Goal: Task Accomplishment & Management: Manage account settings

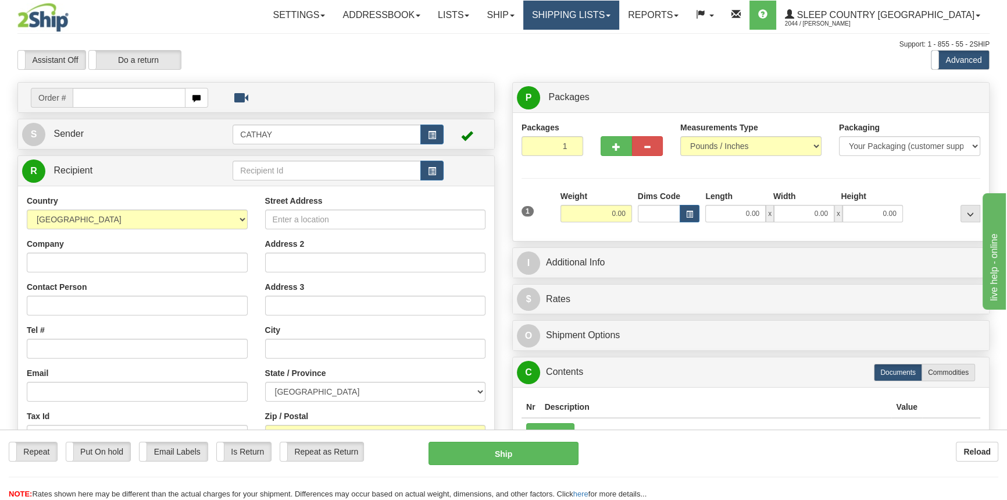
click at [615, 14] on link "Shipping lists" at bounding box center [571, 15] width 96 height 29
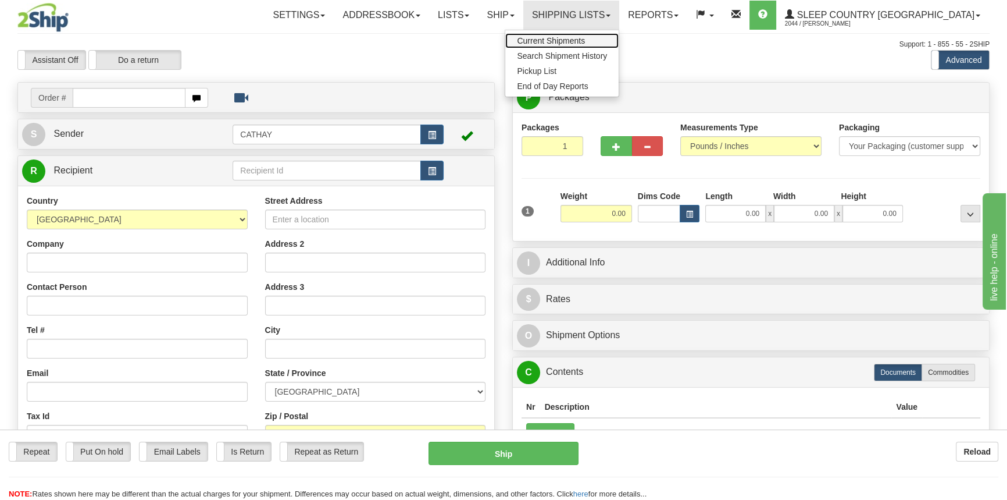
click at [585, 36] on span "Current Shipments" at bounding box center [551, 40] width 68 height 9
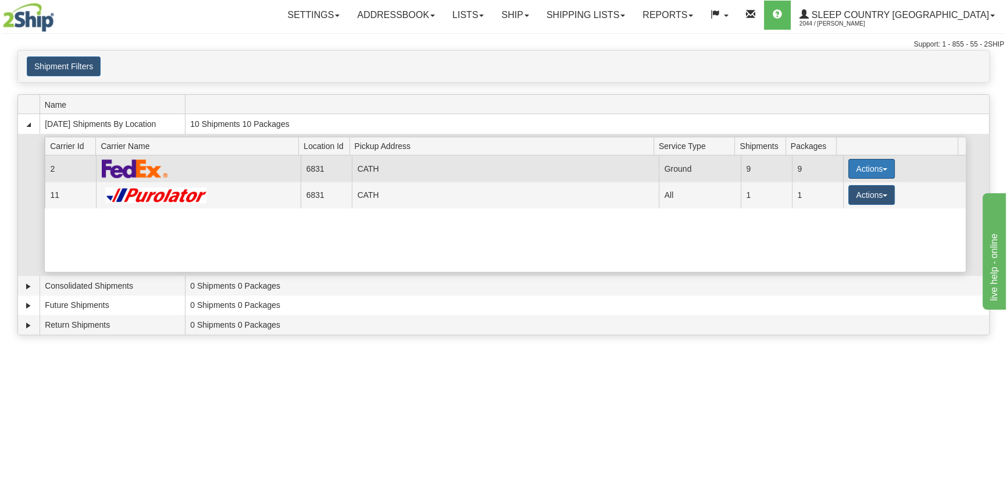
click at [873, 170] on button "Actions" at bounding box center [872, 169] width 47 height 20
click at [848, 208] on link "Close" at bounding box center [847, 205] width 93 height 15
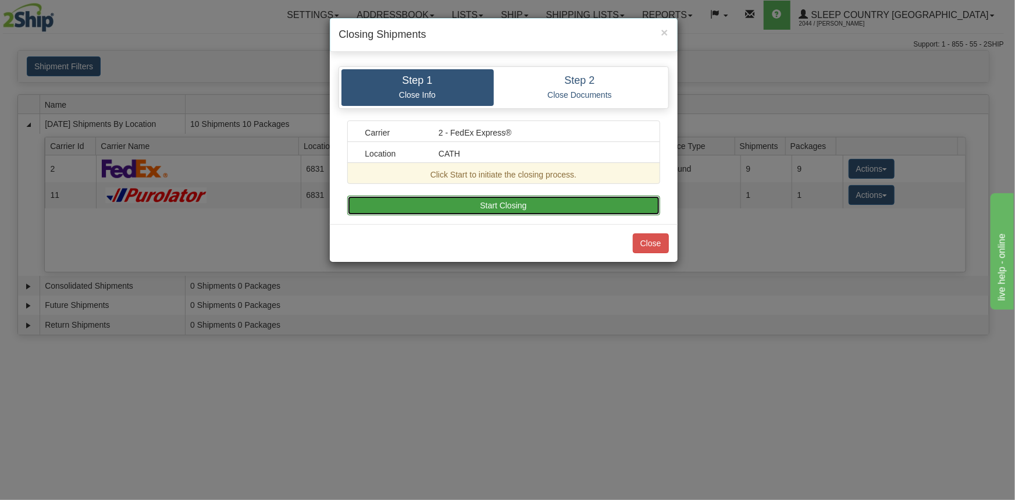
click at [630, 204] on button "Start Closing" at bounding box center [503, 205] width 313 height 20
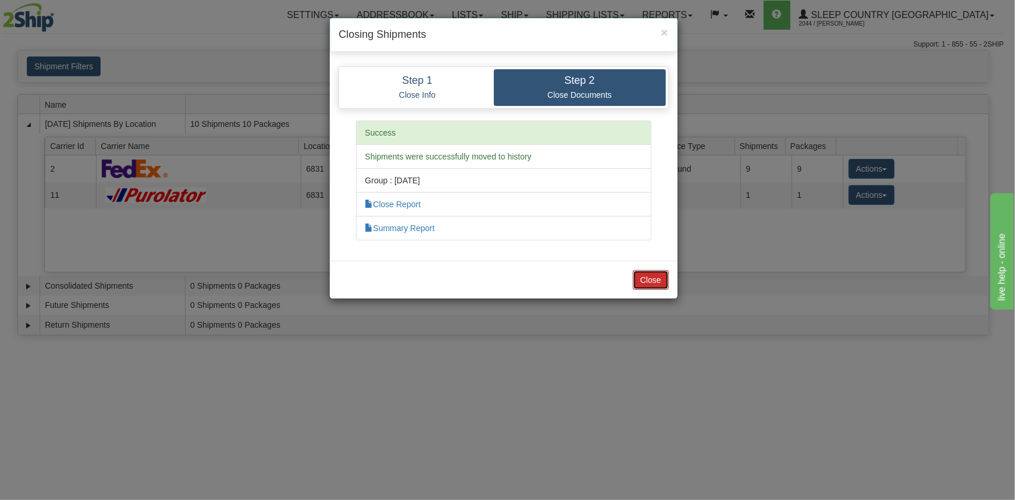
click at [654, 273] on button "Close" at bounding box center [651, 280] width 36 height 20
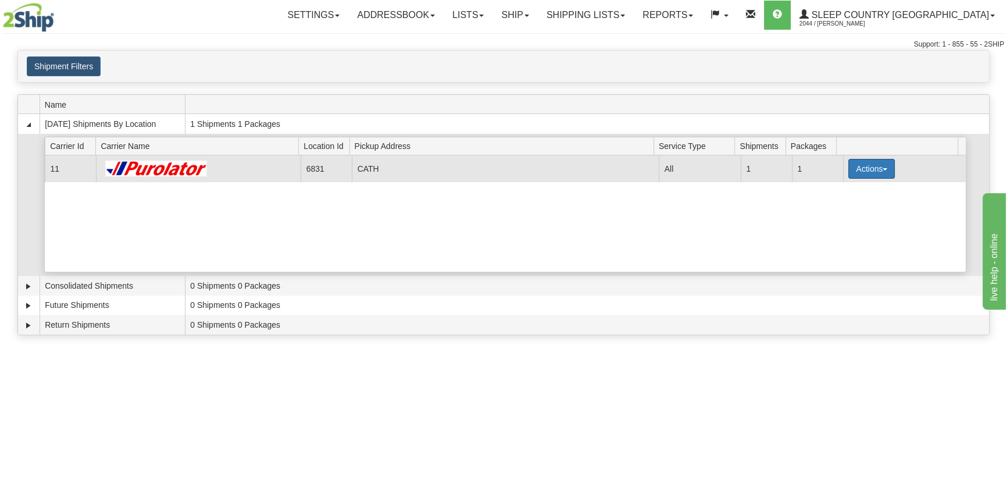
click at [859, 175] on button "Actions" at bounding box center [872, 169] width 47 height 20
click at [847, 208] on link "Close" at bounding box center [847, 205] width 93 height 15
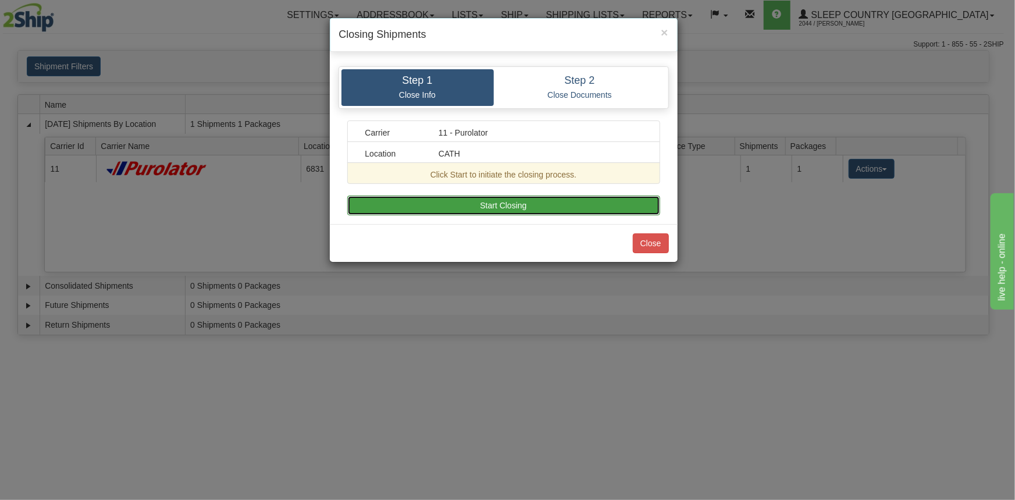
click at [547, 204] on button "Start Closing" at bounding box center [503, 205] width 313 height 20
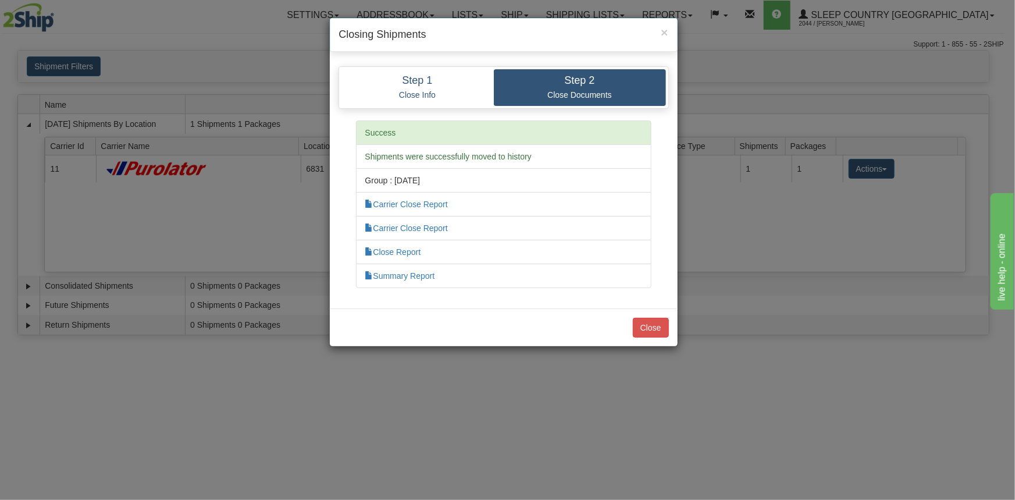
click at [644, 340] on div "Close" at bounding box center [504, 327] width 348 height 38
click at [646, 336] on button "Close" at bounding box center [651, 328] width 36 height 20
